Goal: Find specific page/section: Find specific page/section

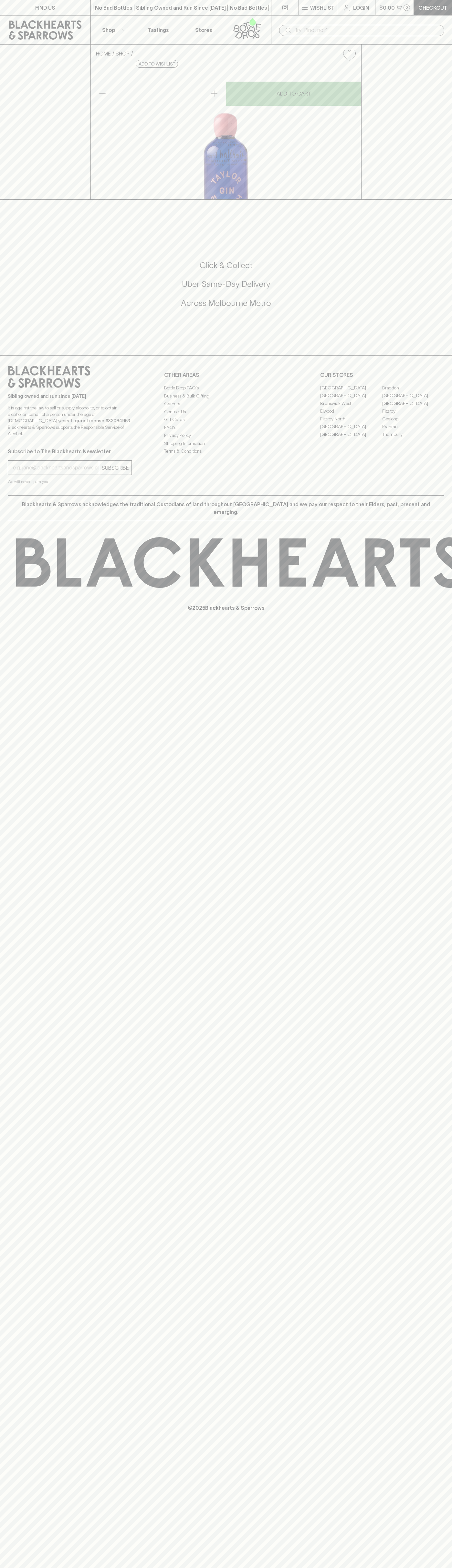
click at [351, 422] on link "Fitzroy North" at bounding box center [351, 419] width 62 height 8
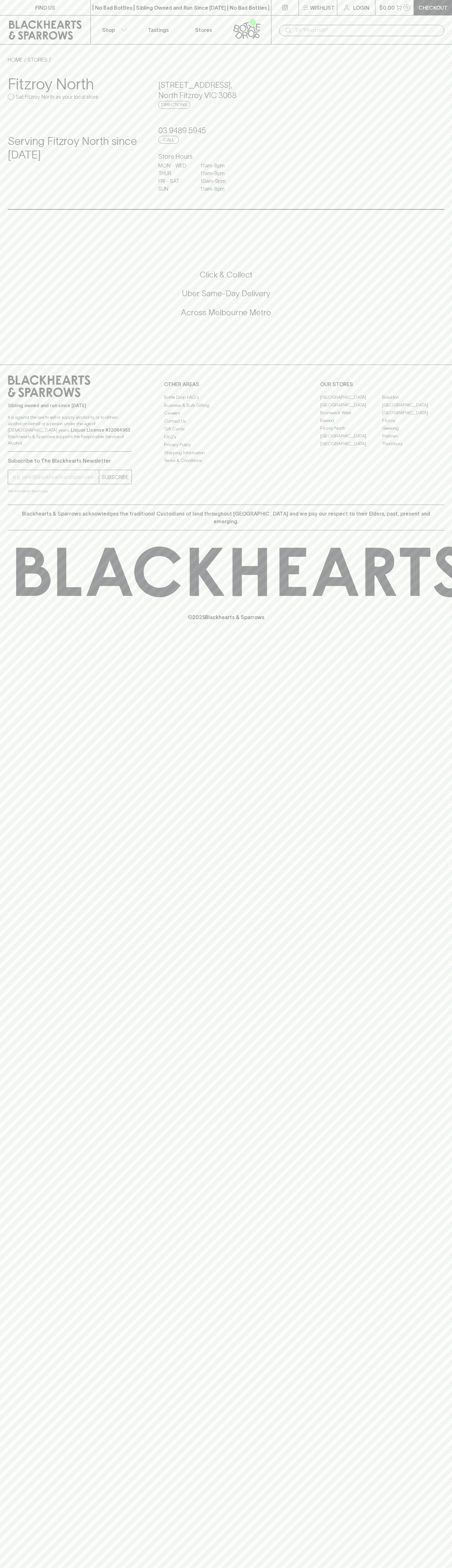
click at [213, 32] on link "Stores" at bounding box center [203, 29] width 45 height 29
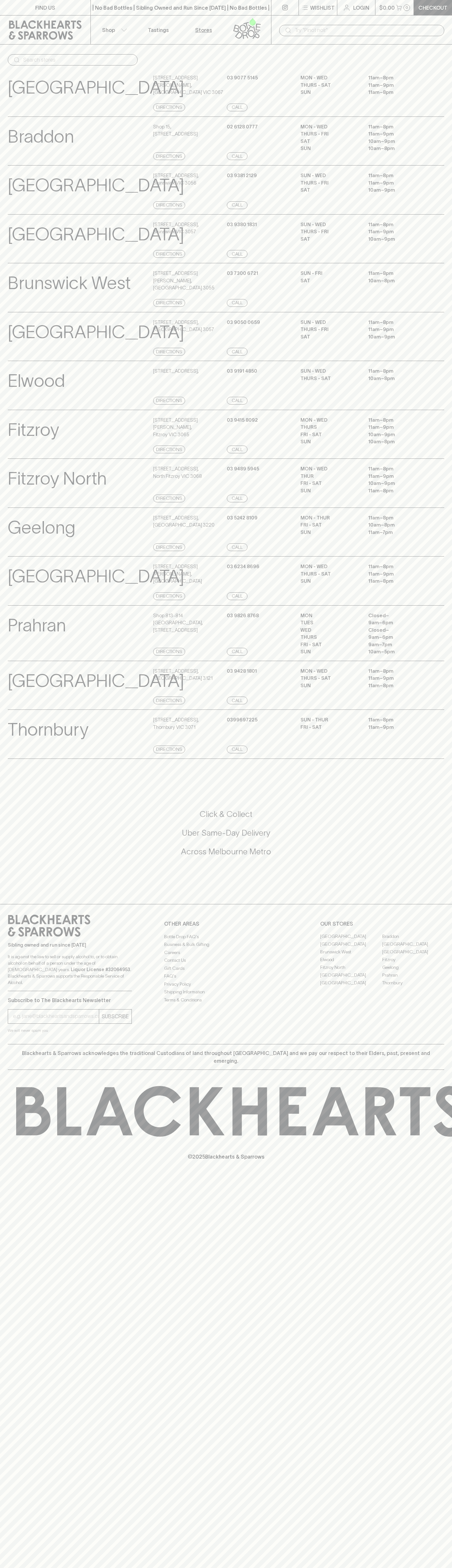
click at [62, 1567] on html "FIND US | No Bad Bottles | Sibling Owned and Run Since 2006 | No Bad Bottles | …" at bounding box center [226, 784] width 452 height 1568
click at [26, 492] on p "Fitzroy North" at bounding box center [57, 478] width 99 height 27
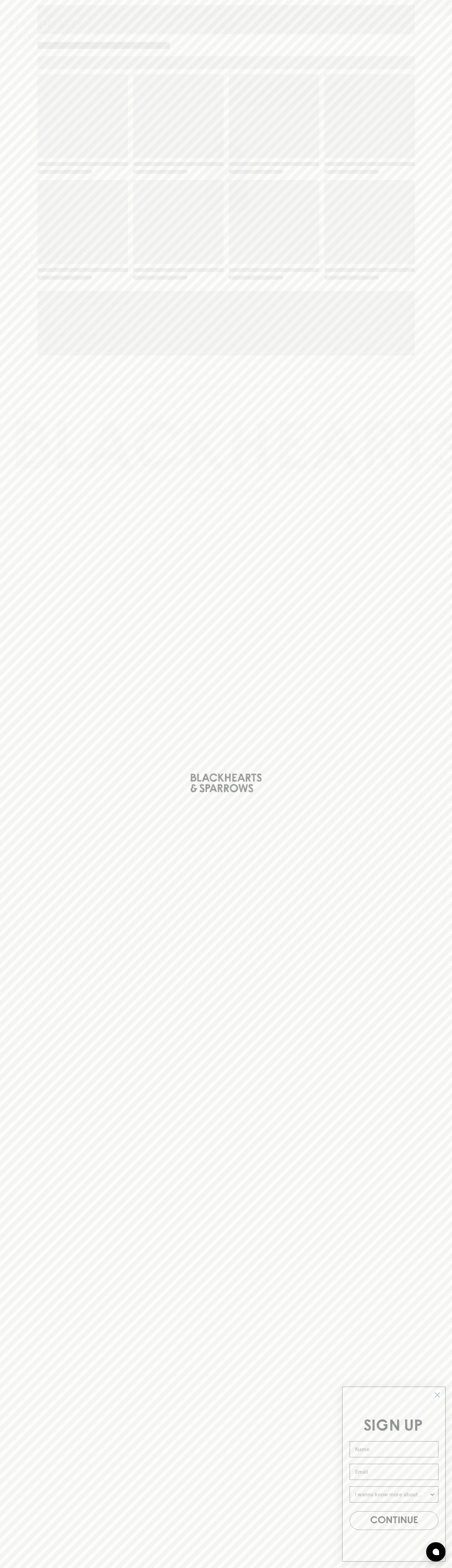
click at [437, 1395] on icon "Close dialog" at bounding box center [437, 1395] width 4 height 4
click at [307, 176] on div "Loading" at bounding box center [225, 177] width 377 height 206
